Goal: Information Seeking & Learning: Learn about a topic

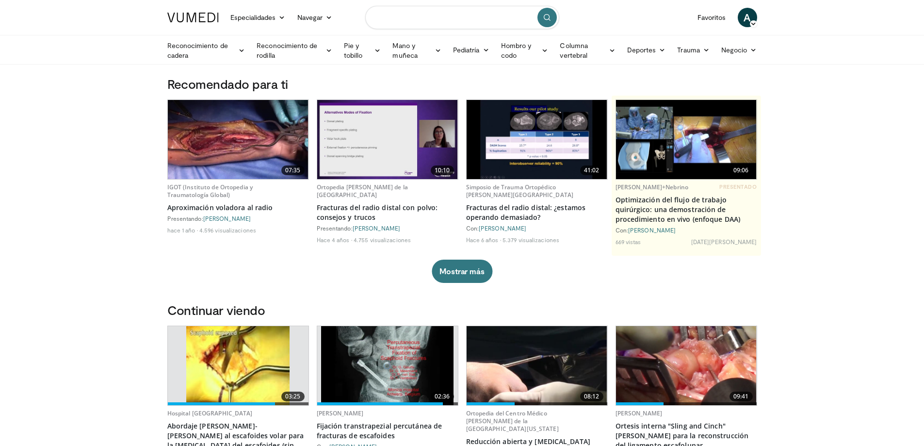
click at [394, 14] on input "Buscar temas, intervenciones" at bounding box center [462, 17] width 194 height 23
click at [395, 17] on input "******" at bounding box center [462, 17] width 194 height 23
click at [405, 18] on input "******" at bounding box center [462, 17] width 194 height 23
type input "*"
type input "**********"
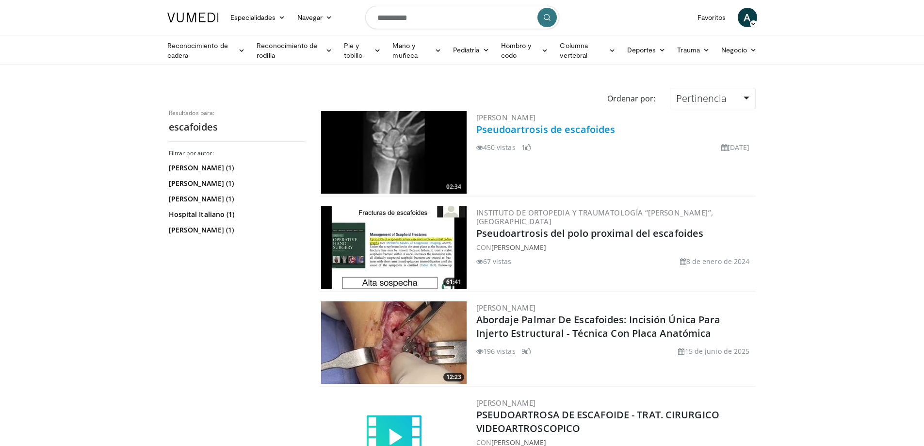
click at [541, 130] on font "Pseudoartrosis de escafoides" at bounding box center [545, 129] width 139 height 13
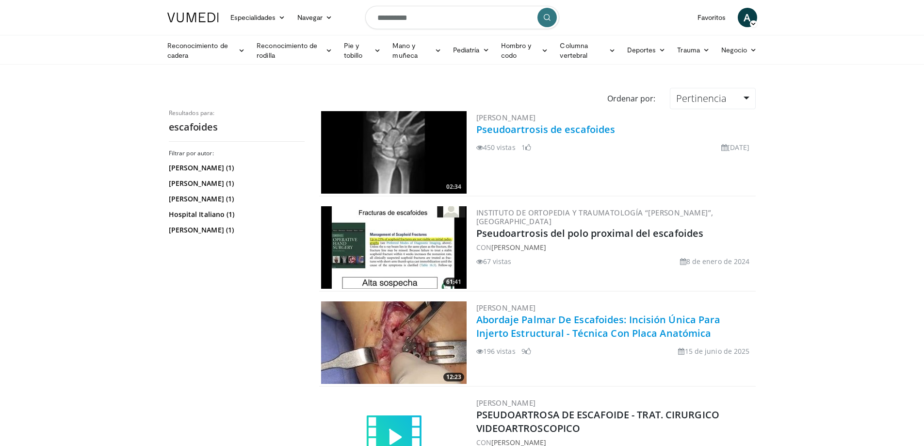
click at [540, 321] on font "Abordaje Palmar De Escafoides: Incisión Única Para Injerto Estructural - Técnic…" at bounding box center [598, 326] width 244 height 27
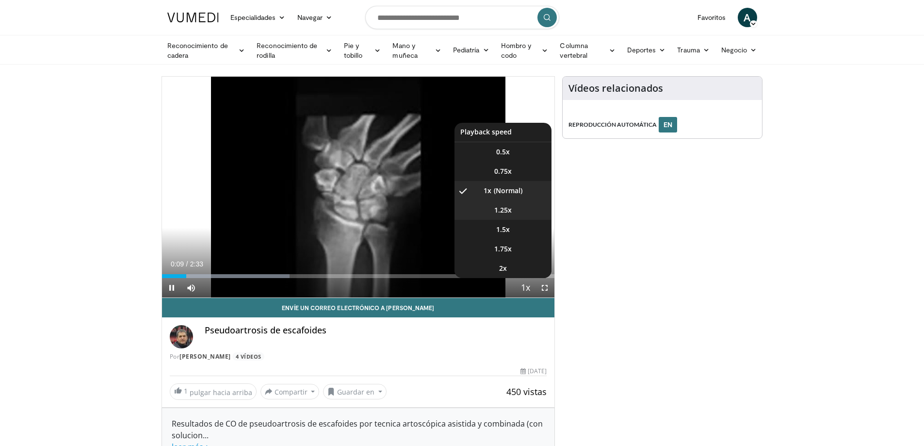
click at [513, 211] on li "1.25x" at bounding box center [502, 209] width 97 height 19
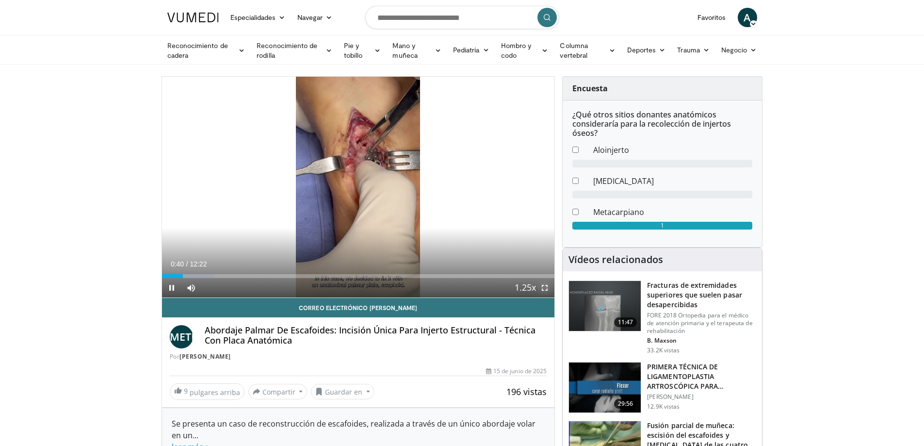
click at [547, 286] on span "Video Player" at bounding box center [544, 287] width 19 height 19
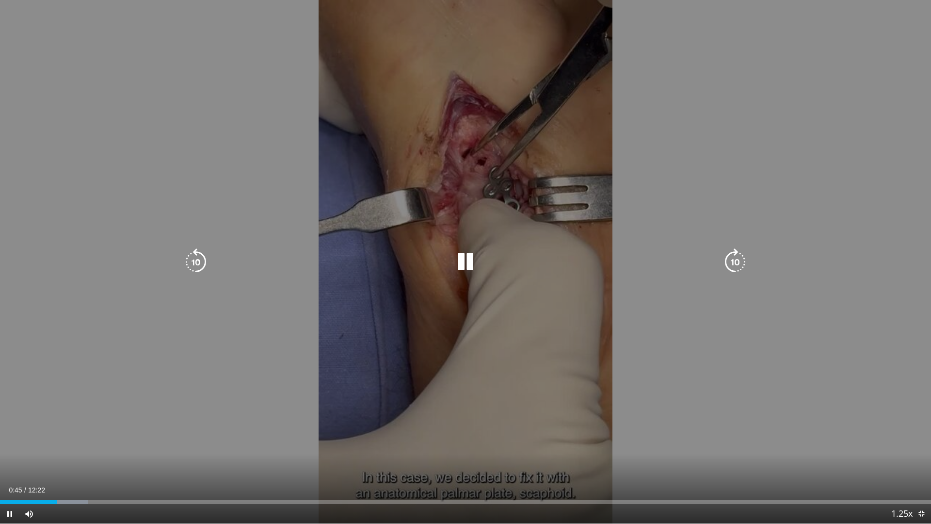
click at [710, 445] on div "10 seconds Tap to unmute" at bounding box center [465, 261] width 931 height 523
click at [712, 445] on div "10 seconds Tap to unmute" at bounding box center [465, 261] width 931 height 523
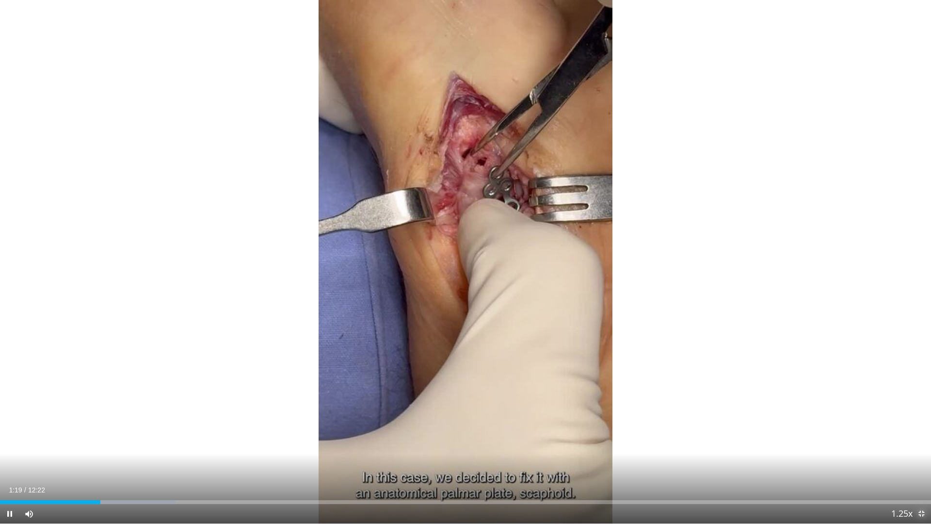
click at [920, 445] on span "Video Player" at bounding box center [921, 513] width 19 height 19
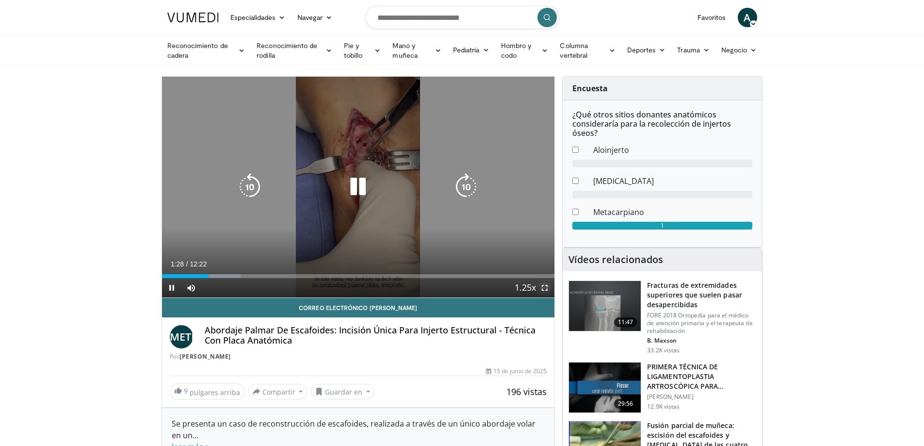
drag, startPoint x: 546, startPoint y: 288, endPoint x: 545, endPoint y: 347, distance: 59.2
click at [546, 288] on span "Video Player" at bounding box center [544, 287] width 19 height 19
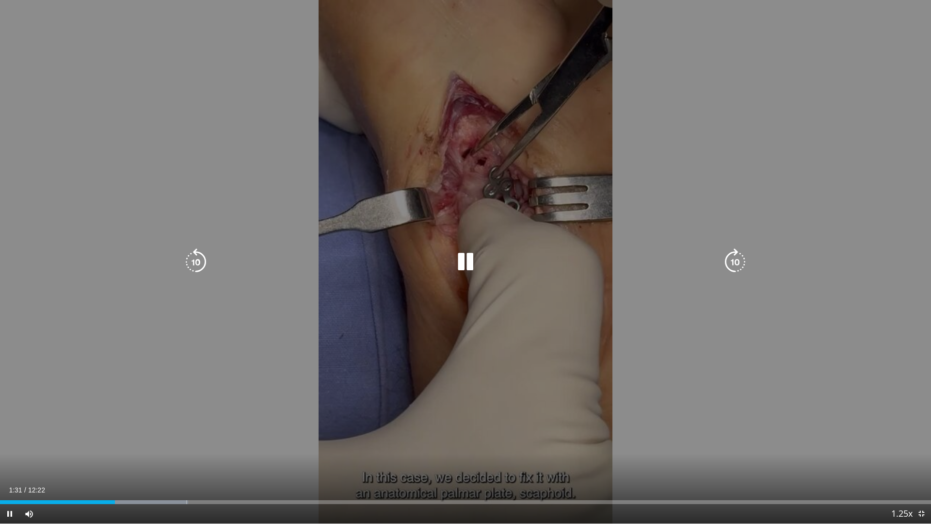
drag, startPoint x: 468, startPoint y: 260, endPoint x: 453, endPoint y: 272, distance: 19.1
click at [468, 261] on icon "Video Player" at bounding box center [465, 261] width 27 height 27
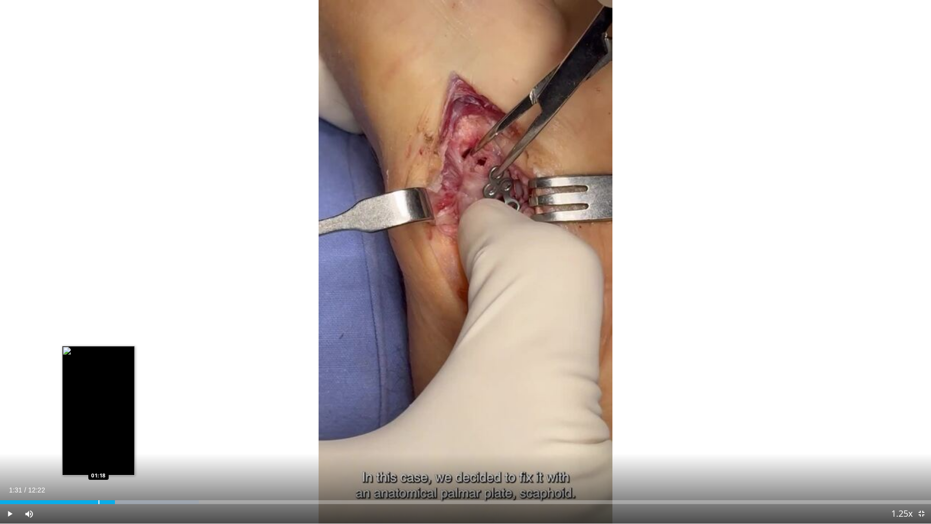
click at [98, 445] on div "Loaded : 21.36% 01:31 01:18" at bounding box center [465, 499] width 931 height 9
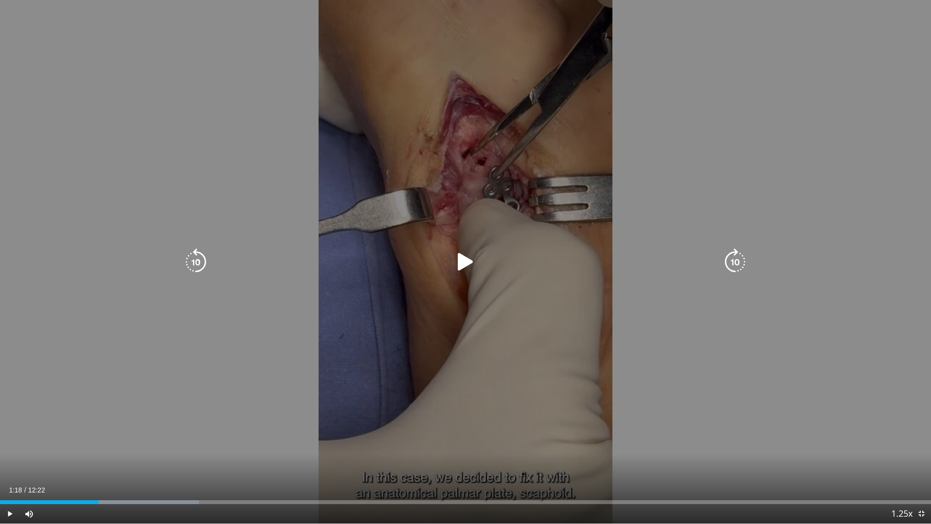
click at [465, 260] on icon "Video Player" at bounding box center [465, 261] width 27 height 27
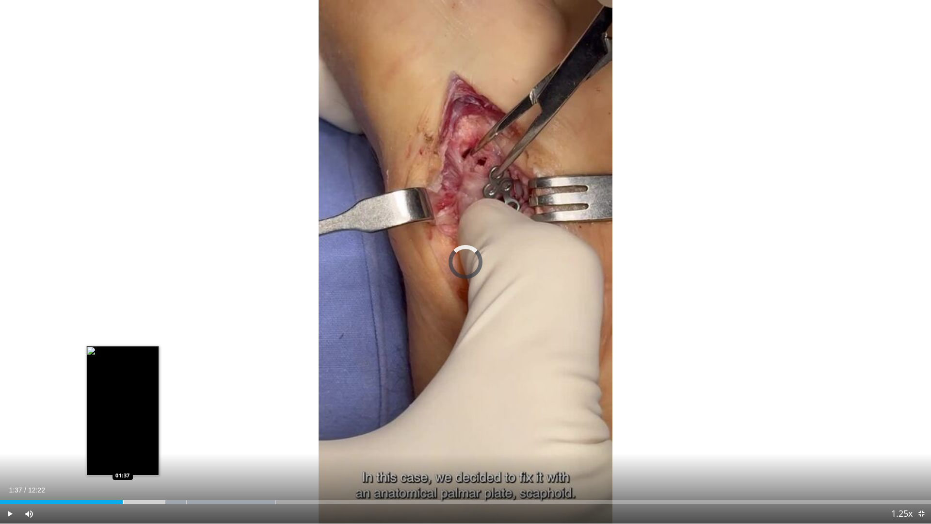
click at [123, 445] on div "Progress Bar" at bounding box center [123, 502] width 1 height 4
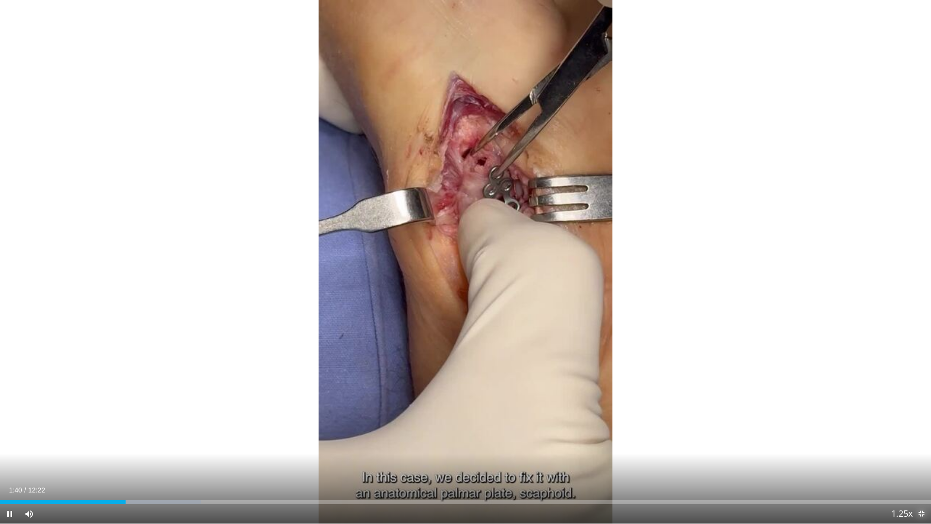
click at [923, 445] on span "Video Player" at bounding box center [921, 513] width 19 height 19
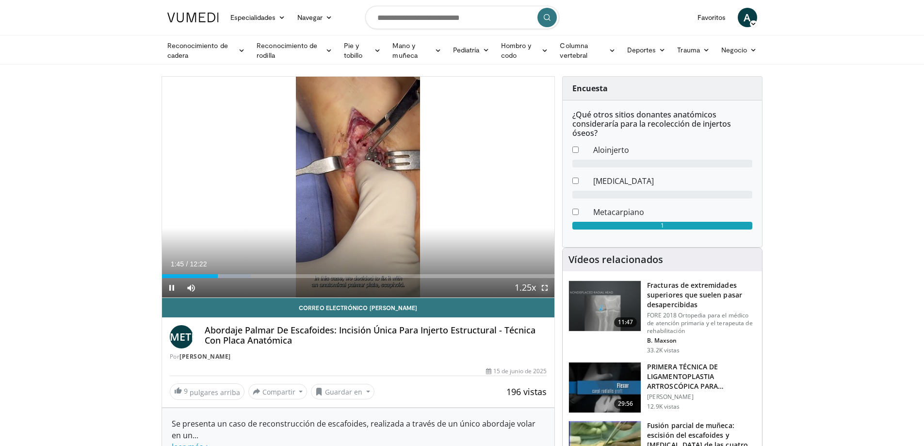
drag, startPoint x: 542, startPoint y: 286, endPoint x: 542, endPoint y: 344, distance: 58.7
click at [542, 286] on span "Video Player" at bounding box center [544, 287] width 19 height 19
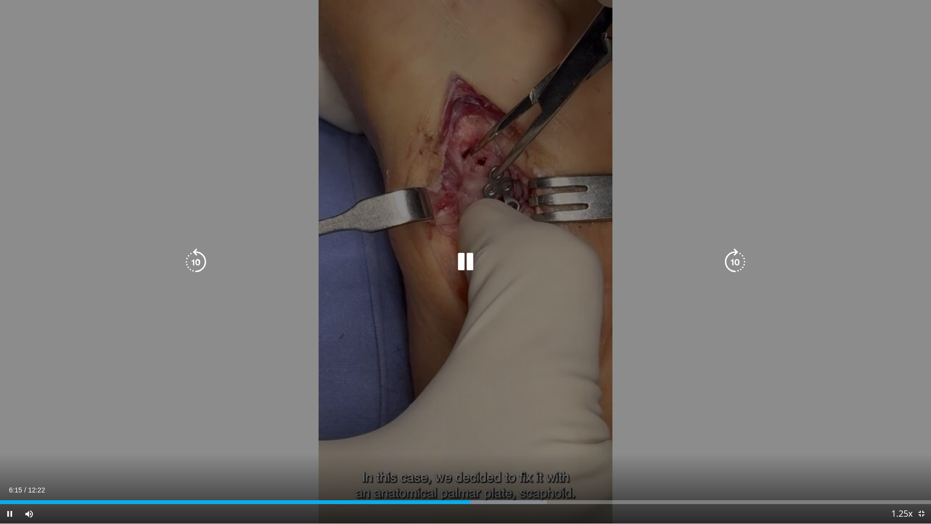
click at [463, 260] on icon "Video Player" at bounding box center [465, 261] width 27 height 27
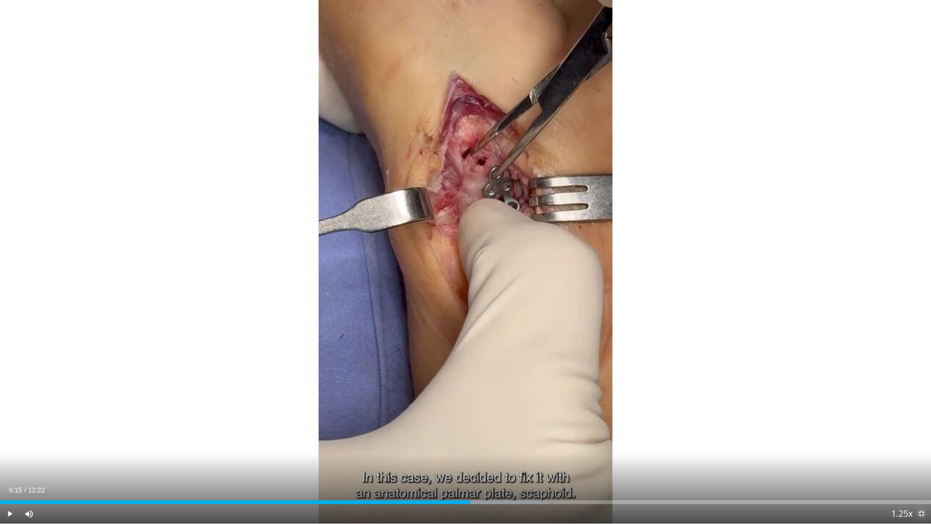
click at [924, 445] on span "Video Player" at bounding box center [921, 513] width 19 height 19
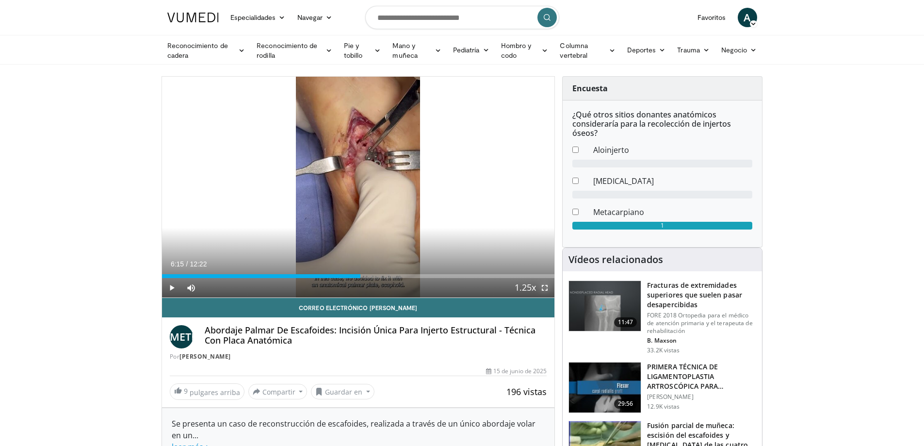
click at [541, 290] on span "Video Player" at bounding box center [544, 287] width 19 height 19
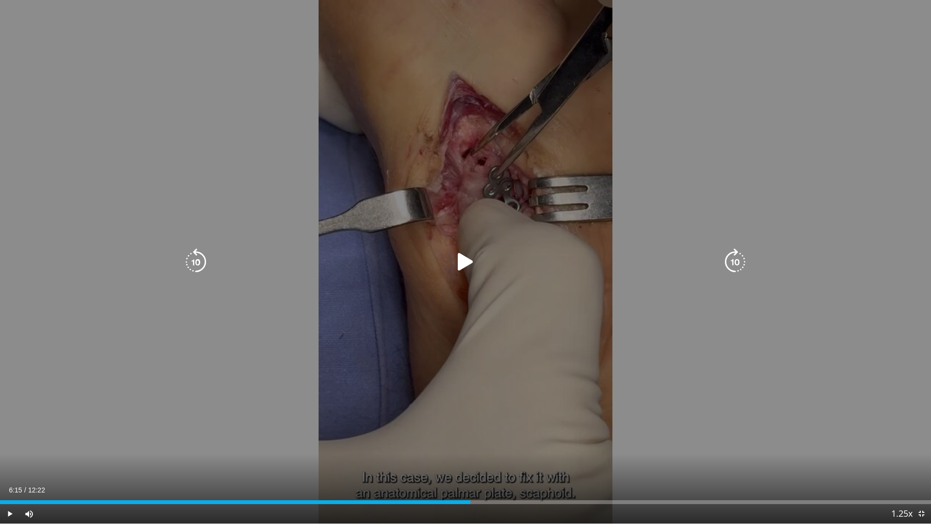
click at [468, 259] on icon "Video Player" at bounding box center [465, 261] width 27 height 27
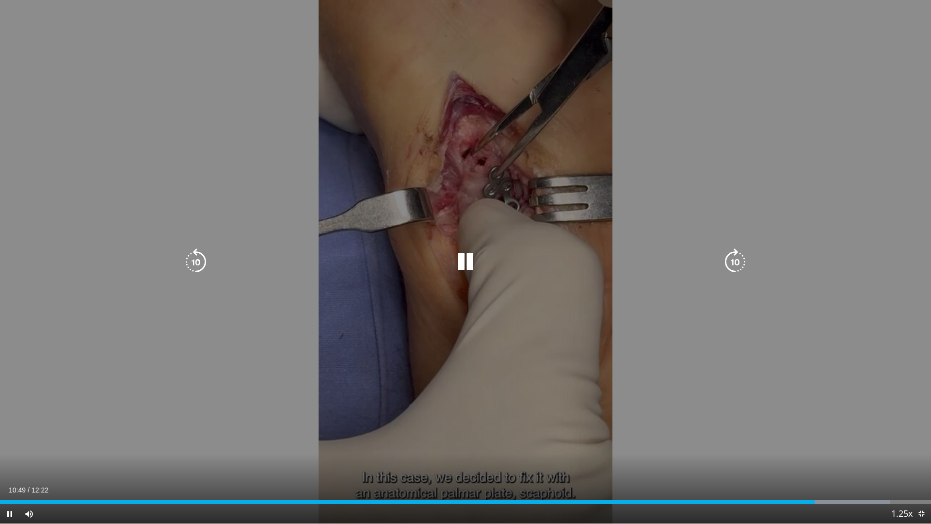
click at [462, 259] on icon "Video Player" at bounding box center [465, 261] width 27 height 27
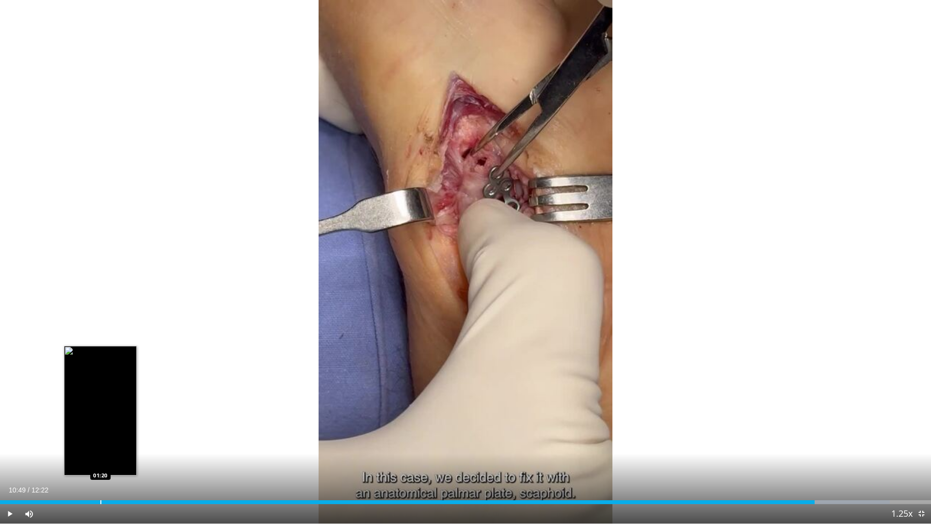
click at [100, 445] on div "Loaded : 95.57% 10:49 01:20" at bounding box center [465, 499] width 931 height 9
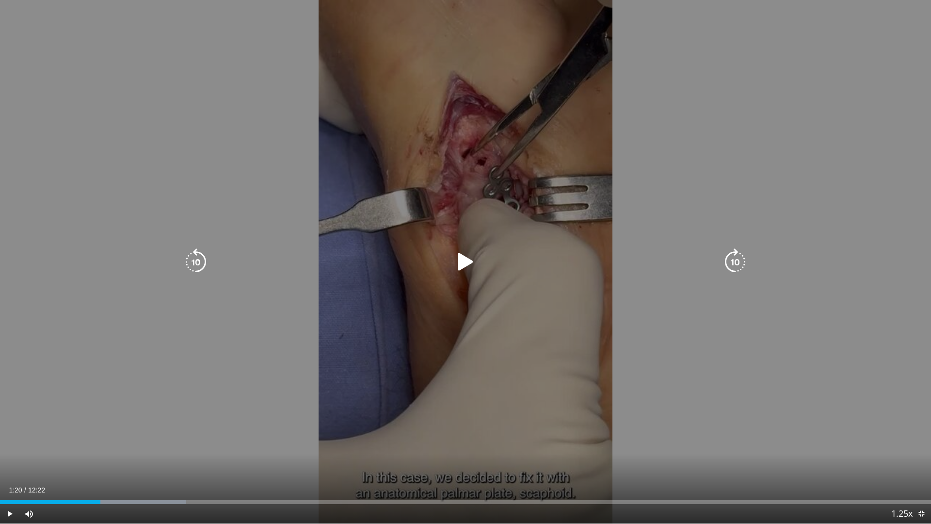
click at [791, 391] on div "10 seconds Tap to unmute" at bounding box center [465, 261] width 931 height 523
click at [469, 265] on icon "Video Player" at bounding box center [465, 261] width 27 height 27
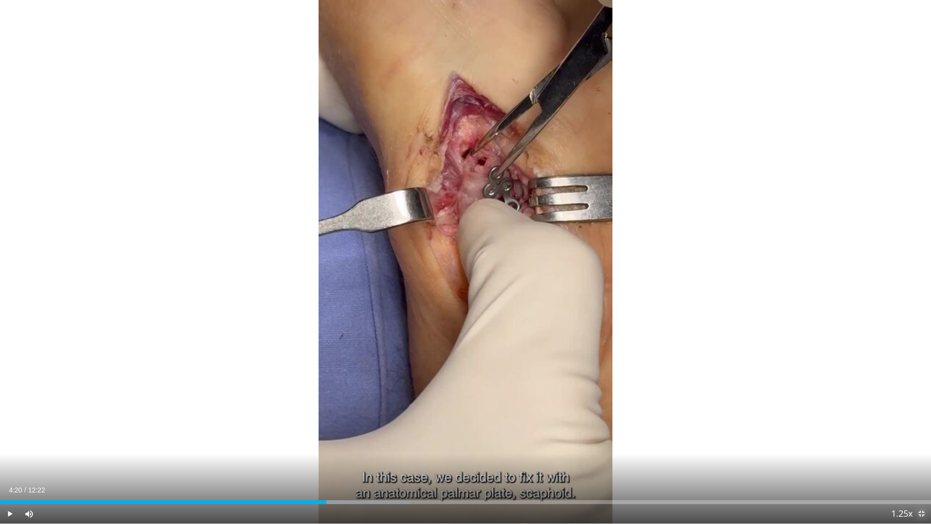
click at [921, 445] on span "Video Player" at bounding box center [921, 513] width 19 height 19
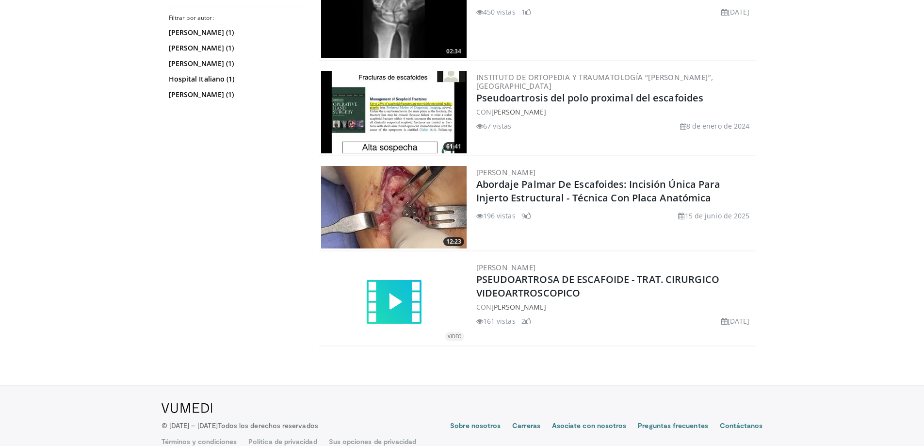
scroll to position [140, 0]
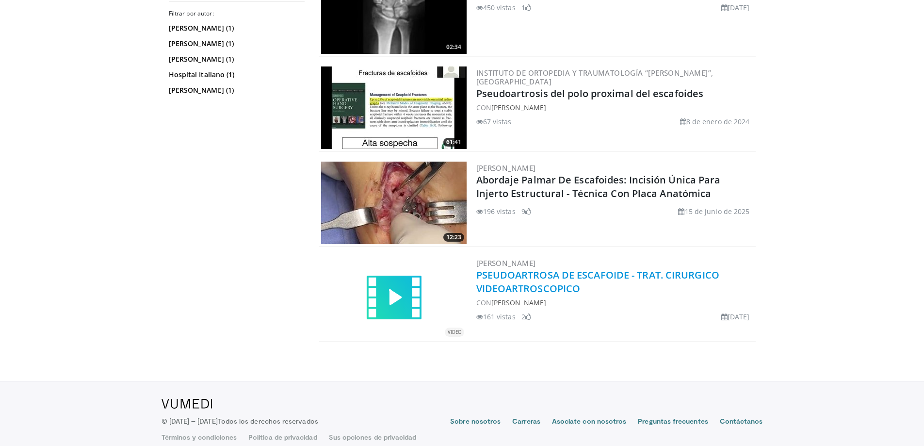
click at [557, 276] on font "PSEUDOARTROSA DE ESCAFOIDE - TRAT. CIRURGICO VIDEOARTROSCOPICO" at bounding box center [597, 281] width 243 height 27
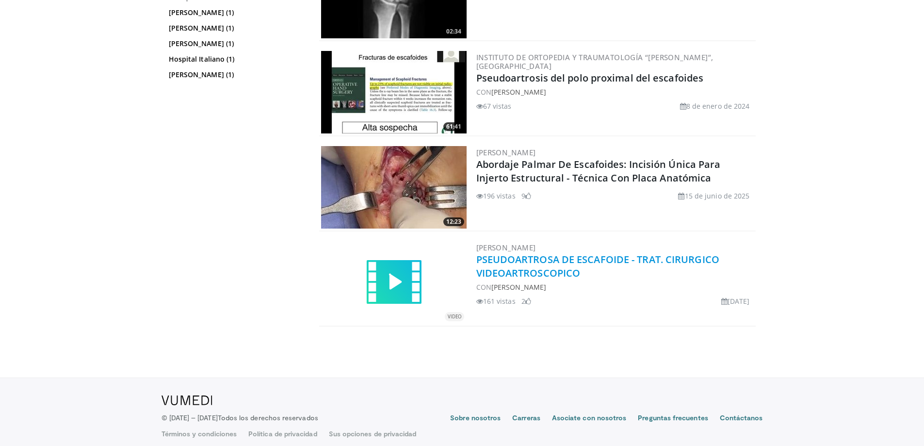
scroll to position [160, 0]
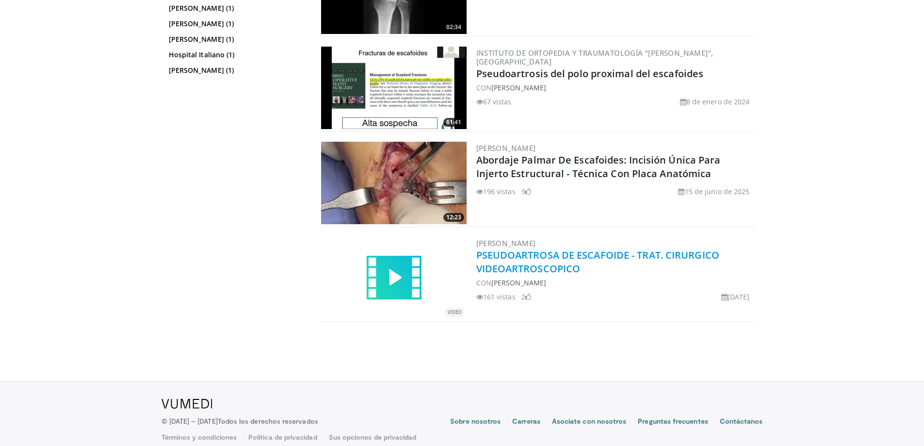
click at [543, 258] on font "PSEUDOARTROSA DE ESCAFOIDE - TRAT. CIRURGICO VIDEOARTROSCOPICO" at bounding box center [597, 261] width 243 height 27
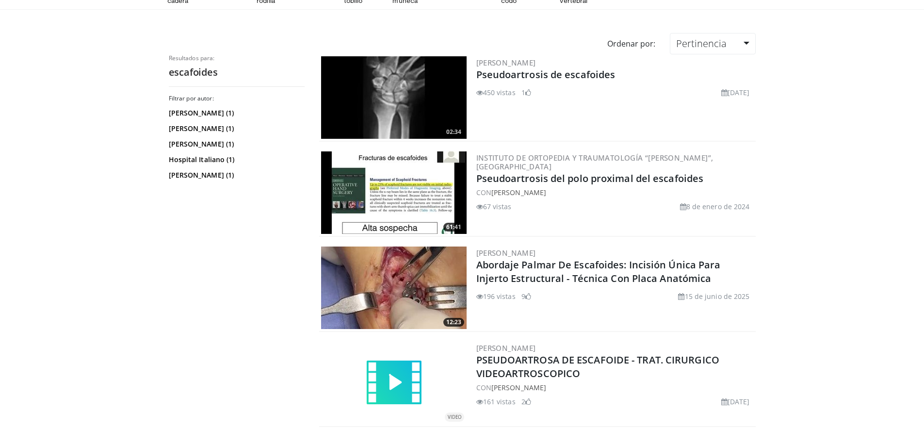
scroll to position [0, 0]
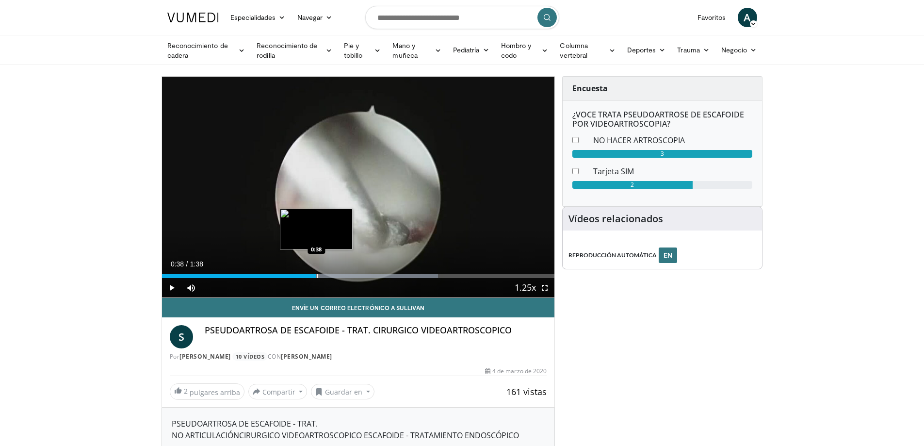
click at [316, 273] on div "Loaded : 70.36% 0:19 0:38" at bounding box center [358, 273] width 393 height 9
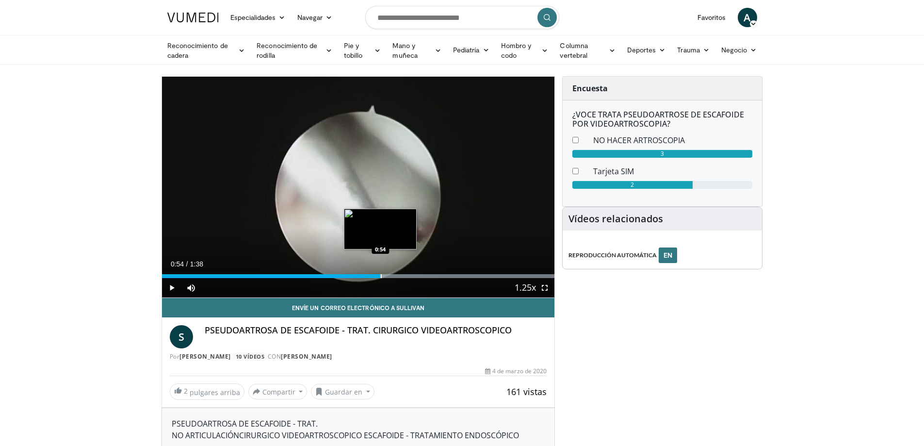
click at [381, 275] on div "Progress Bar" at bounding box center [381, 276] width 1 height 4
click at [410, 273] on div "Loaded : 100.00% 0:55 1:02" at bounding box center [358, 273] width 393 height 9
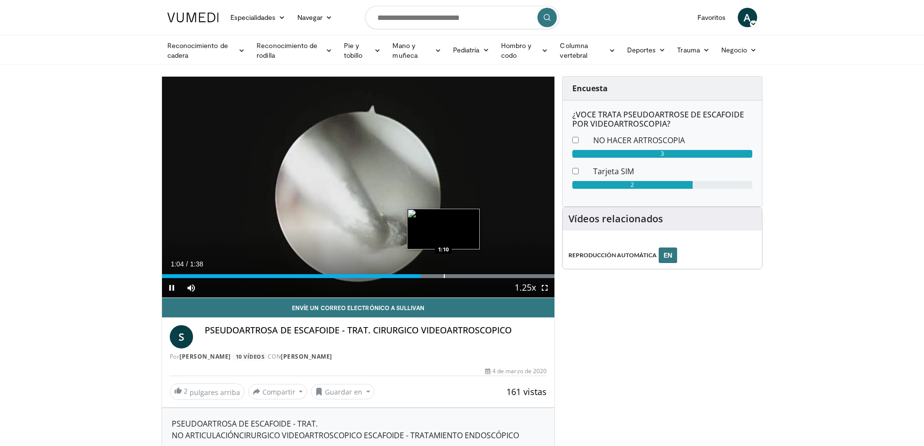
click at [443, 272] on div "Loaded : 100.00% 1:04 1:10" at bounding box center [358, 273] width 393 height 9
click at [470, 276] on div "Progress Bar" at bounding box center [470, 276] width 1 height 4
click at [495, 275] on div "Progress Bar" at bounding box center [495, 276] width 1 height 4
click at [467, 276] on div "Progress Bar" at bounding box center [467, 276] width 1 height 4
click at [427, 274] on div "Progress Bar" at bounding box center [427, 276] width 1 height 4
